Goal: Use online tool/utility: Utilize a website feature to perform a specific function

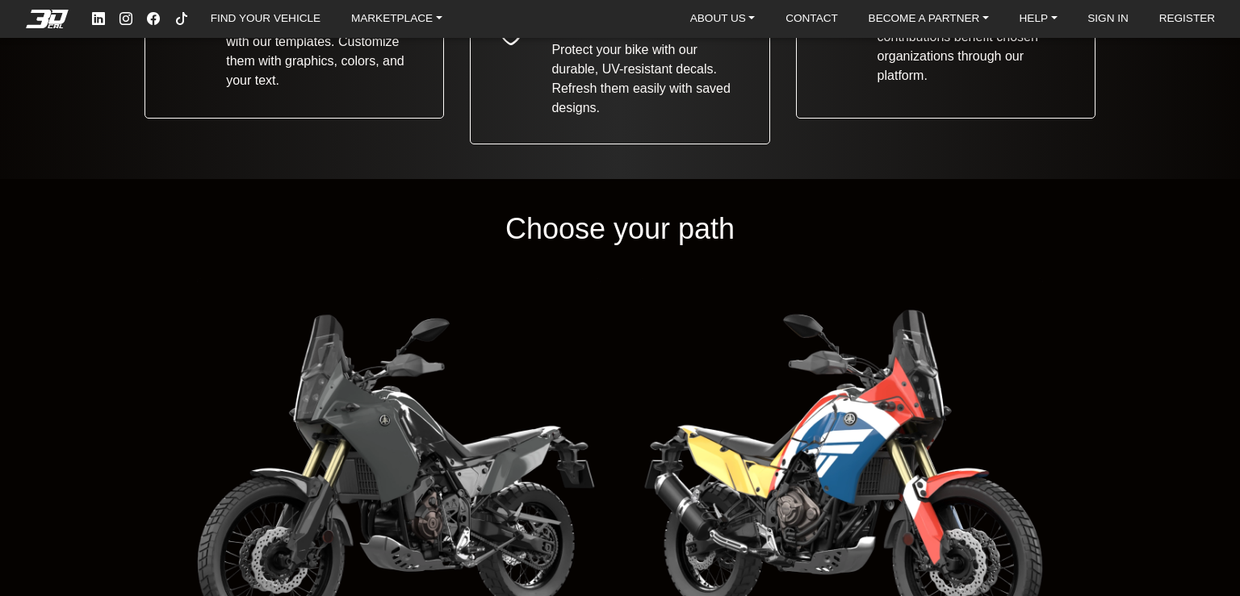
scroll to position [1672, 0]
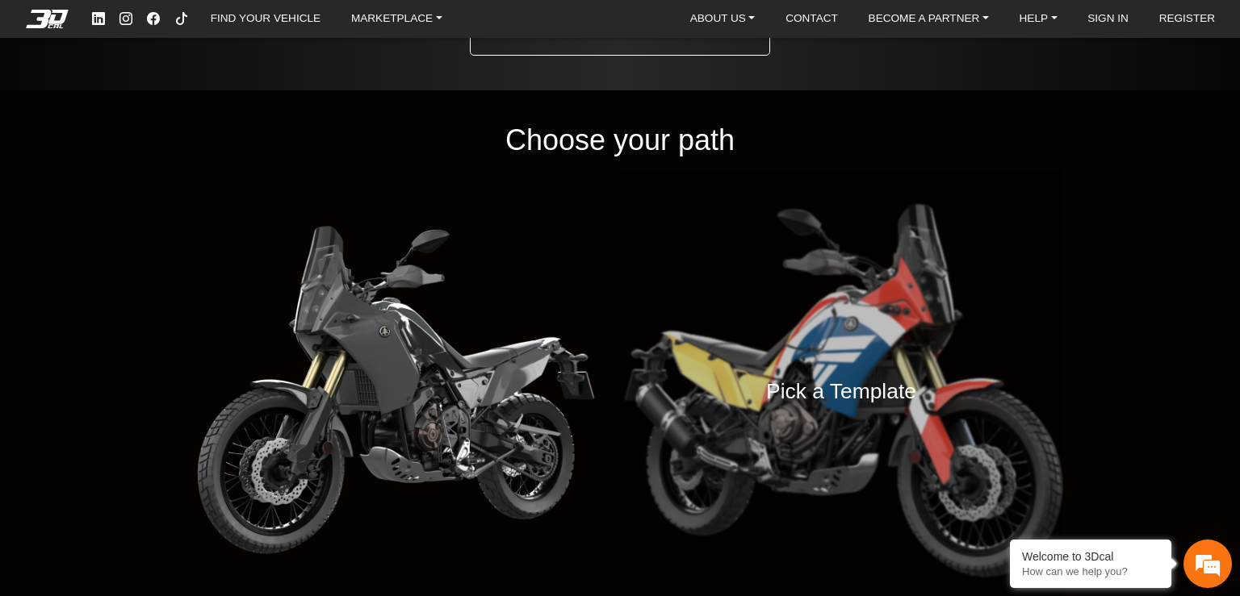
click at [848, 376] on h4 "Pick a Template" at bounding box center [841, 393] width 150 height 36
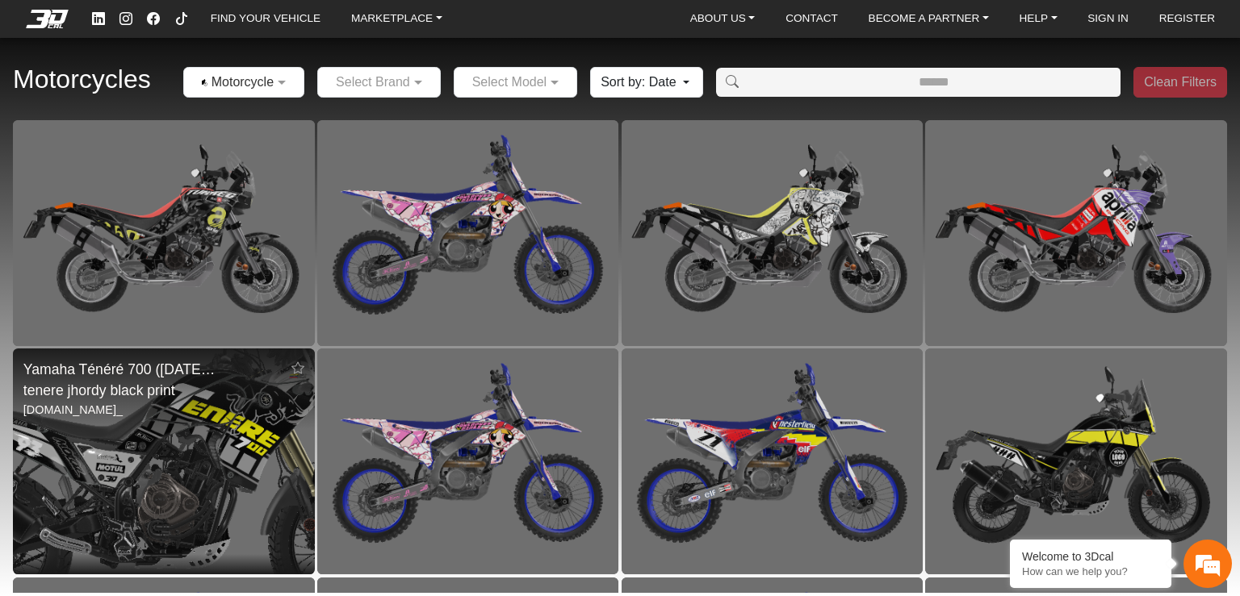
click at [197, 462] on img at bounding box center [163, 462] width 603 height 452
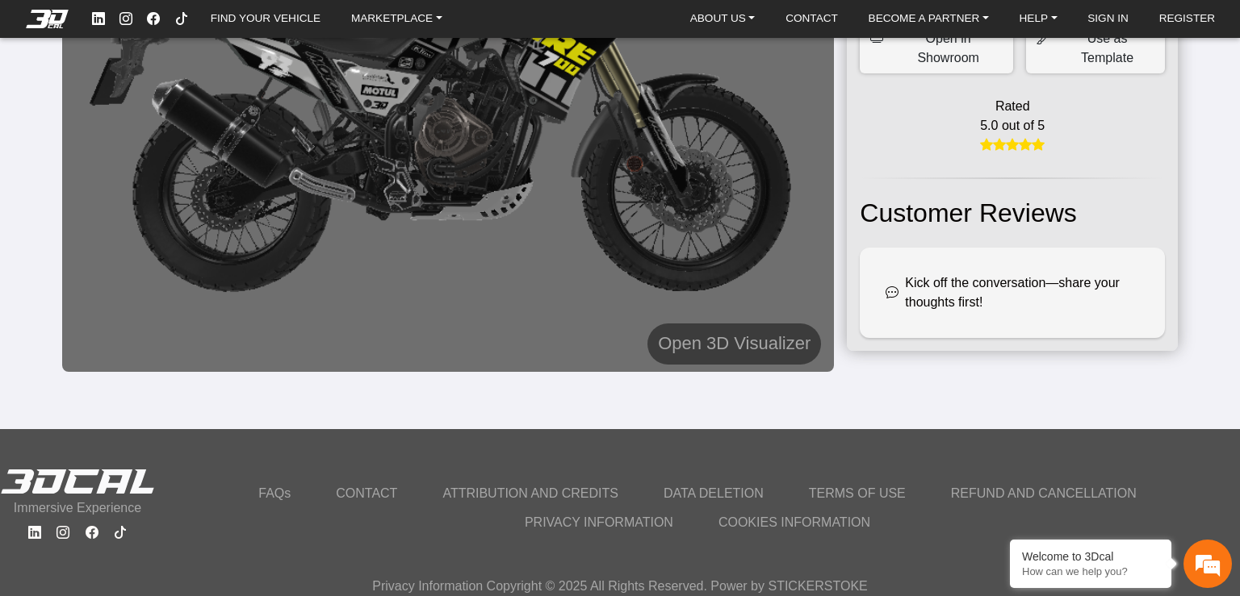
scroll to position [309, 0]
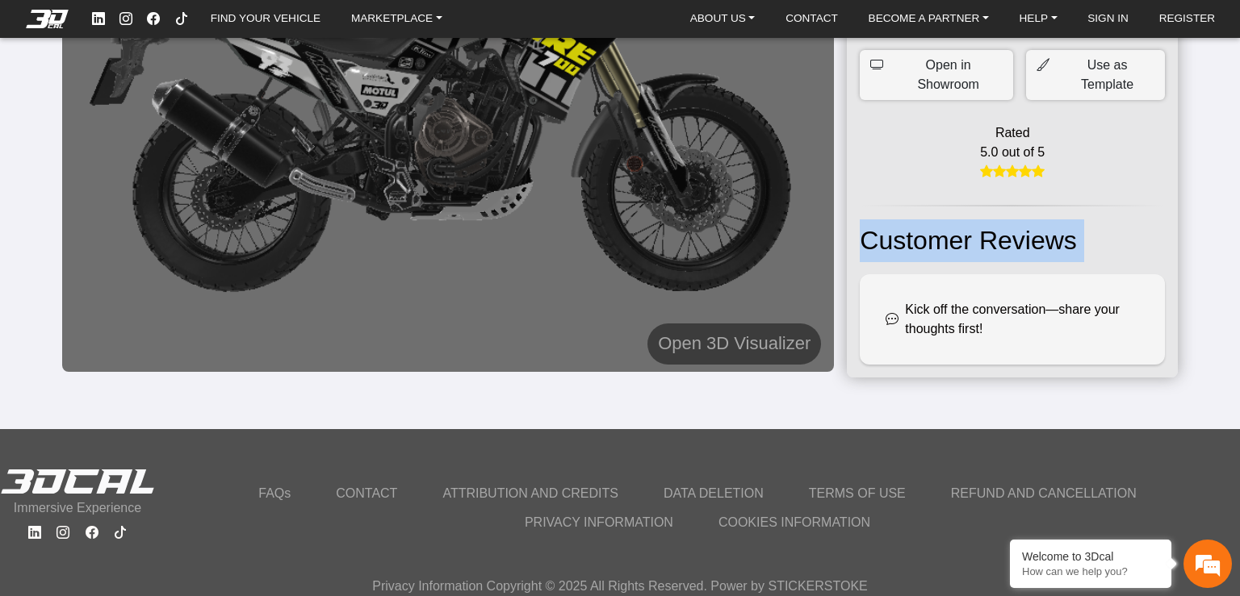
drag, startPoint x: 1216, startPoint y: 321, endPoint x: 1233, endPoint y: 183, distance: 139.2
click at [1233, 183] on div "FIND YOUR VEHICLE MARKETPLACE ABOUT US About Us Our Print Materials Blog CONTAC…" at bounding box center [620, 298] width 1240 height 596
click at [501, 148] on img at bounding box center [448, 82] width 772 height 579
click at [749, 356] on h5 "Open 3D Visualizer" at bounding box center [734, 343] width 153 height 29
